Goal: Transaction & Acquisition: Purchase product/service

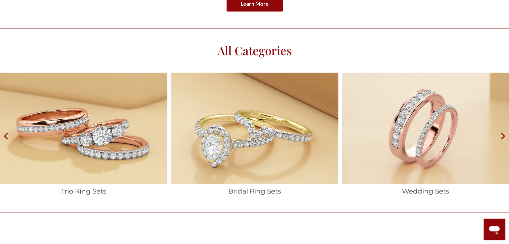
scroll to position [1047, 0]
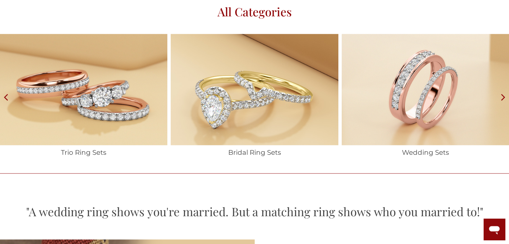
click at [412, 85] on img at bounding box center [424, 89] width 167 height 111
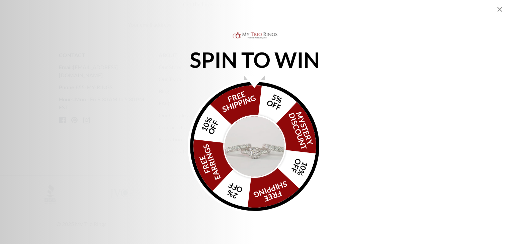
scroll to position [2016, 0]
click at [359, 145] on div "SPIN TO WIN FREE SHIPPING 5% OFF Mystery Discount 10% OFF FREE SHIPPING 2% OFF …" at bounding box center [254, 122] width 509 height 183
click at [239, 97] on div "FREE SHIPPING 5% OFF Mystery Discount 10% OFF FREE SHIPPING 2% OFF FREE EARRING…" at bounding box center [254, 146] width 129 height 129
click at [499, 12] on icon "Close popup" at bounding box center [499, 9] width 8 height 8
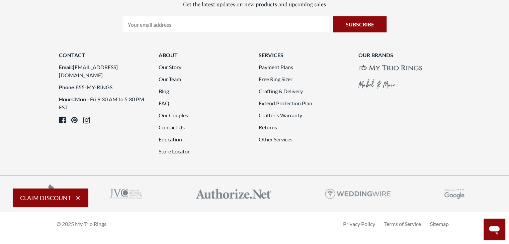
scroll to position [1867, 0]
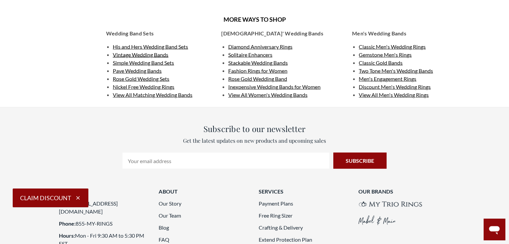
scroll to position [1262, 0]
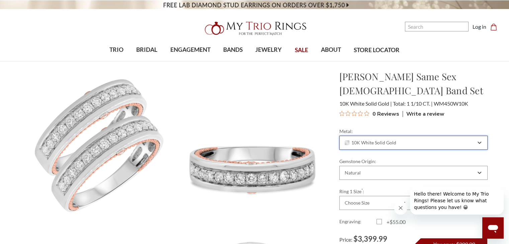
click at [385, 140] on span "10K White Solid Gold" at bounding box center [370, 142] width 52 height 5
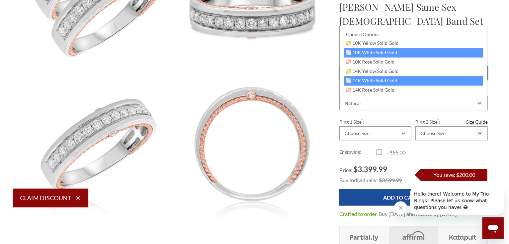
scroll to position [165, 0]
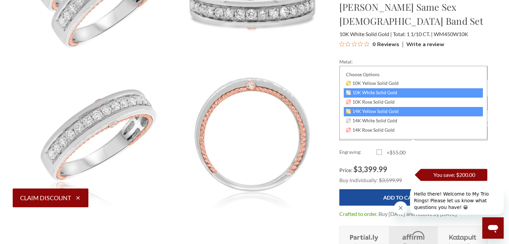
click at [370, 111] on span "14K Yellow Solid Gold" at bounding box center [372, 111] width 53 height 5
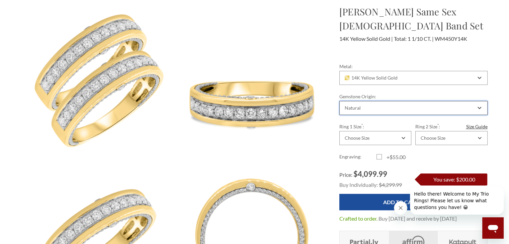
click at [377, 105] on div "Natural" at bounding box center [409, 107] width 132 height 5
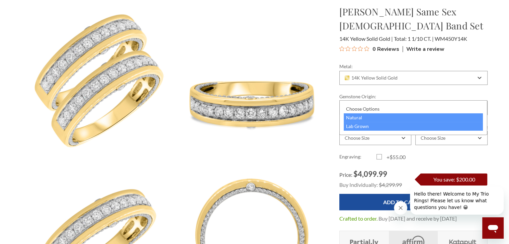
click at [375, 125] on div "Lab Grown" at bounding box center [412, 126] width 139 height 9
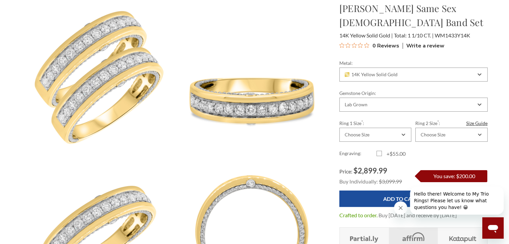
scroll to position [78, 0]
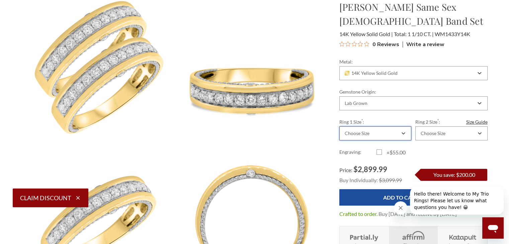
click at [403, 131] on icon "Combobox" at bounding box center [403, 133] width 4 height 4
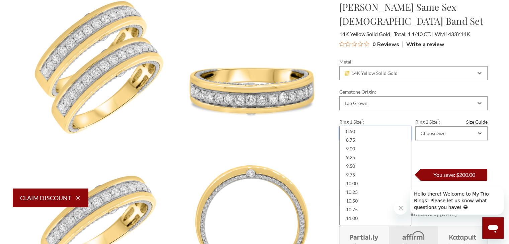
scroll to position [99, 0]
click at [363, 180] on div "10.00" at bounding box center [374, 183] width 63 height 9
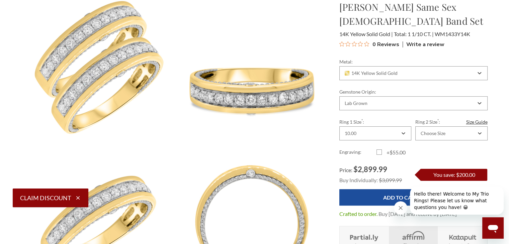
click at [439, 118] on label "Ring 2 Size * : Size Guide" at bounding box center [451, 121] width 72 height 7
click at [0, 0] on select "Choose Size 6.00 6.25 6.50 6.75 7.00 7.25 7.50 7.75 8.00 8.25 8.50 8.75 9.00 9.…" at bounding box center [0, 0] width 0 height 0
click at [441, 126] on div "Choose Size" at bounding box center [451, 133] width 72 height 14
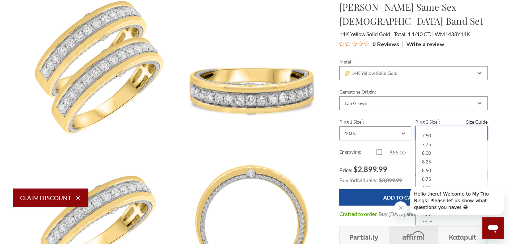
scroll to position [59, 0]
click at [436, 149] on div "8.00" at bounding box center [450, 153] width 63 height 9
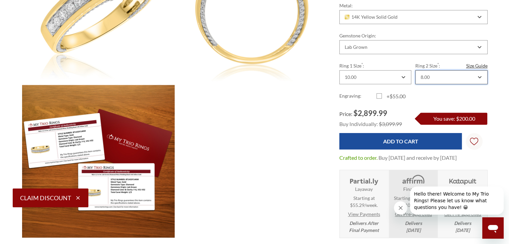
scroll to position [297, 460]
click at [478, 66] on link "Size Guide" at bounding box center [476, 65] width 21 height 7
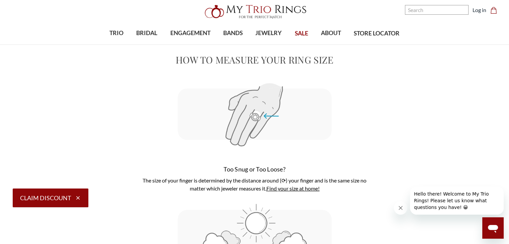
scroll to position [16, 0]
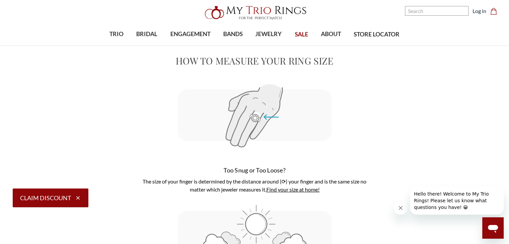
click at [275, 190] on link "Find your size at home!" at bounding box center [292, 189] width 53 height 6
click at [289, 187] on link "Find your size at home!" at bounding box center [292, 189] width 53 height 6
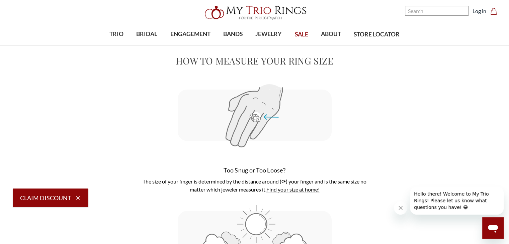
click at [289, 187] on link "Find your size at home!" at bounding box center [292, 189] width 53 height 6
click at [79, 198] on icon "button" at bounding box center [78, 198] width 6 height 6
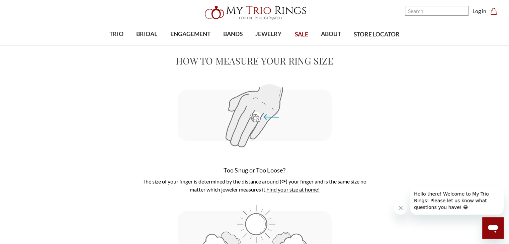
click at [274, 191] on link "Find your size at home!" at bounding box center [292, 189] width 53 height 6
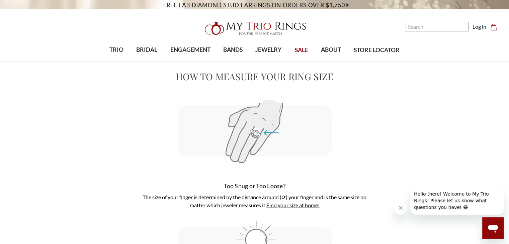
scroll to position [16, 0]
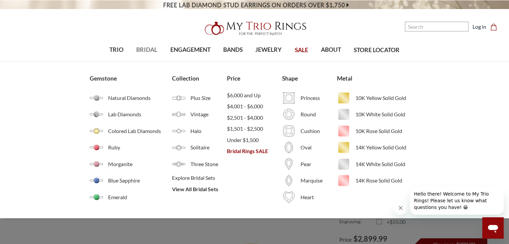
click at [138, 51] on span "BRIDAL" at bounding box center [146, 49] width 21 height 9
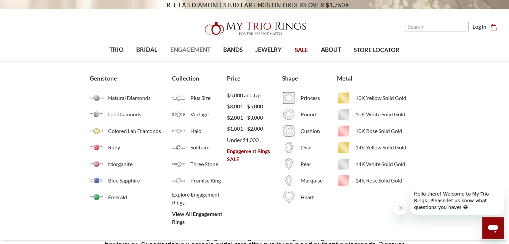
click at [182, 53] on span "ENGAGEMENT" at bounding box center [190, 49] width 40 height 9
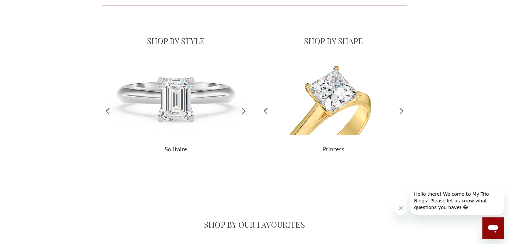
scroll to position [623, 0]
click at [397, 109] on icon at bounding box center [401, 111] width 12 height 102
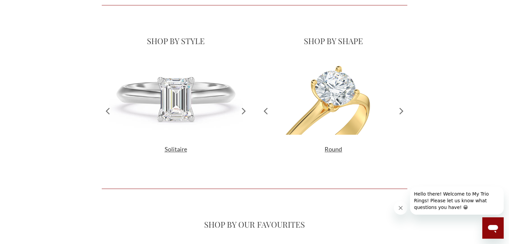
click at [397, 109] on icon at bounding box center [401, 111] width 12 height 102
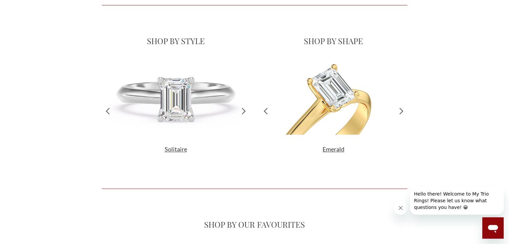
click at [397, 109] on icon at bounding box center [401, 111] width 12 height 102
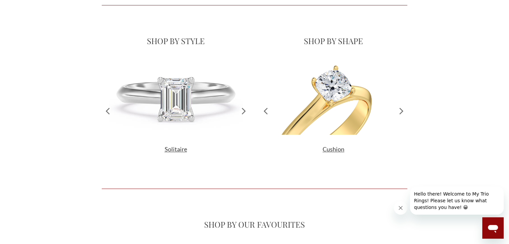
click at [265, 107] on icon at bounding box center [266, 111] width 12 height 102
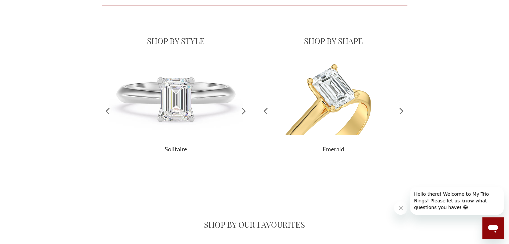
click at [265, 107] on icon at bounding box center [266, 111] width 12 height 102
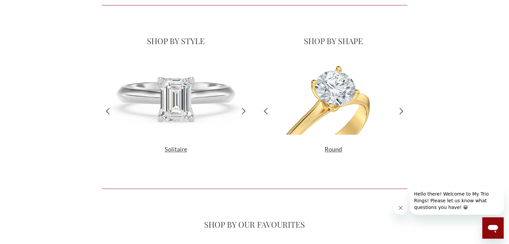
click at [397, 109] on icon at bounding box center [401, 111] width 12 height 102
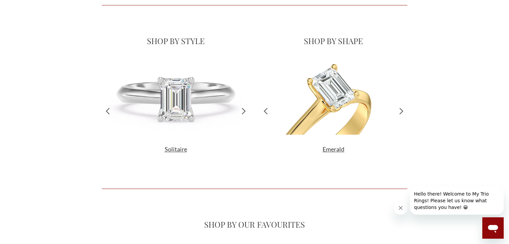
click at [397, 109] on icon at bounding box center [401, 111] width 12 height 102
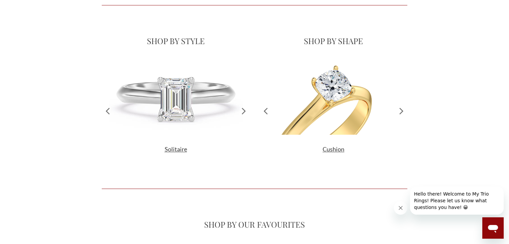
click at [397, 109] on icon at bounding box center [401, 111] width 12 height 102
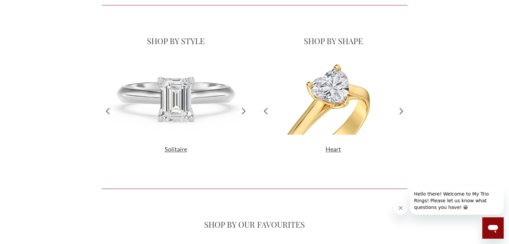
click at [397, 109] on icon at bounding box center [401, 111] width 12 height 102
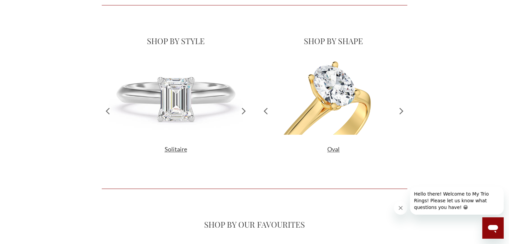
click at [397, 109] on icon at bounding box center [401, 111] width 12 height 102
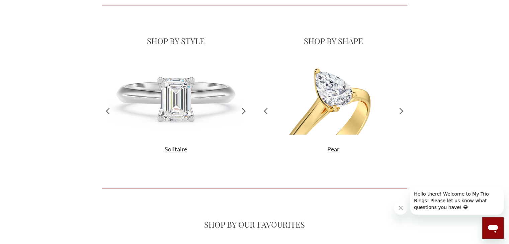
click at [397, 109] on icon at bounding box center [401, 111] width 12 height 102
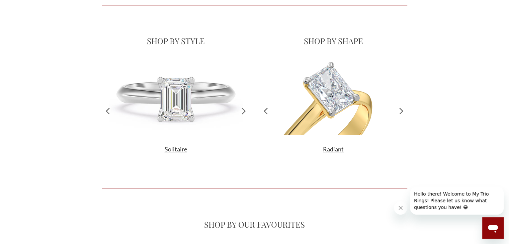
click at [397, 109] on icon at bounding box center [401, 111] width 12 height 102
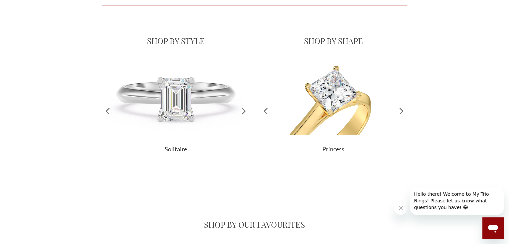
click at [397, 109] on icon at bounding box center [401, 111] width 12 height 102
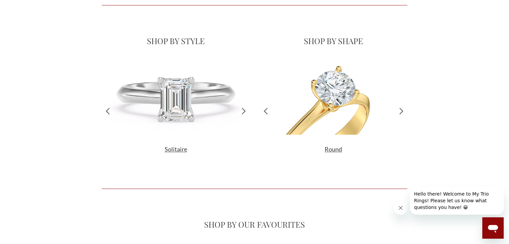
click at [267, 111] on icon at bounding box center [266, 111] width 12 height 102
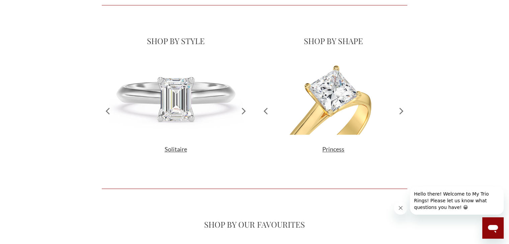
click at [242, 111] on icon at bounding box center [244, 111] width 12 height 102
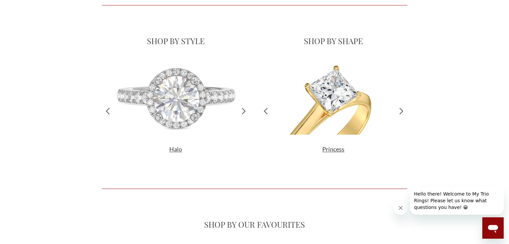
click at [242, 111] on icon at bounding box center [244, 111] width 12 height 102
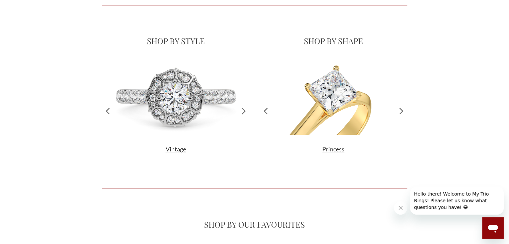
click at [242, 111] on icon at bounding box center [244, 111] width 12 height 102
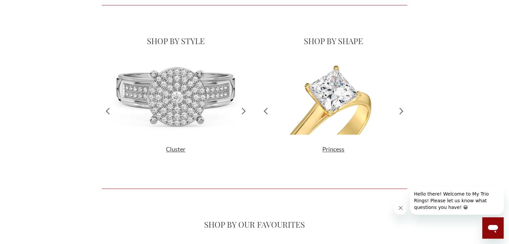
click at [242, 111] on icon at bounding box center [244, 111] width 12 height 102
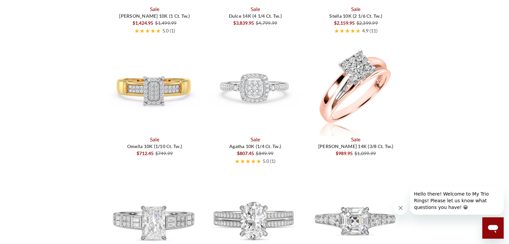
scroll to position [950, 0]
click at [350, 102] on img at bounding box center [355, 89] width 94 height 94
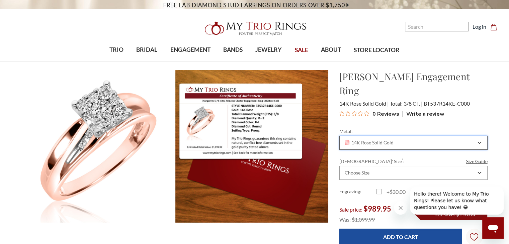
click at [428, 136] on div "14K Rose Solid Gold" at bounding box center [413, 143] width 148 height 14
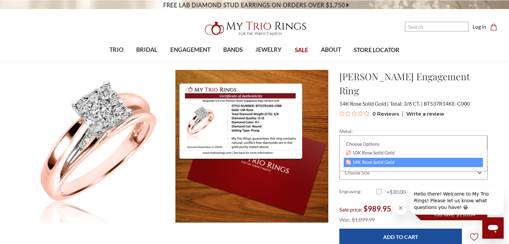
click at [429, 113] on section "[PERSON_NAME] Engagement Ring $989.95 14K Rose Solid Gold Total: 3/8 CT. BT537R…" at bounding box center [413, 206] width 159 height 272
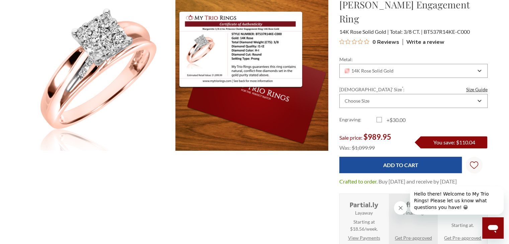
scroll to position [90, 0]
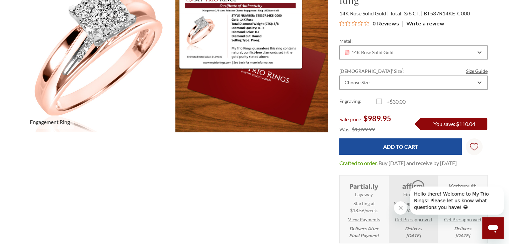
click at [58, 107] on img at bounding box center [98, 56] width 168 height 168
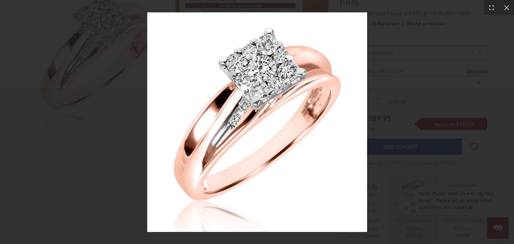
click at [218, 132] on img at bounding box center [257, 122] width 220 height 220
click at [81, 136] on div at bounding box center [257, 122] width 514 height 244
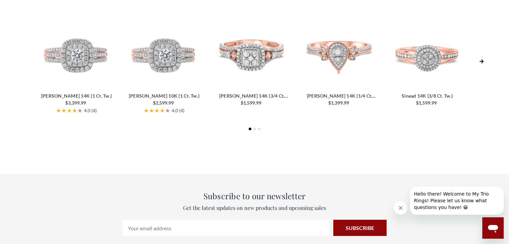
scroll to position [1477, 0]
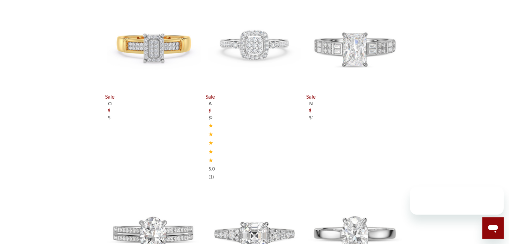
scroll to position [1335, 0]
